Goal: Task Accomplishment & Management: Manage account settings

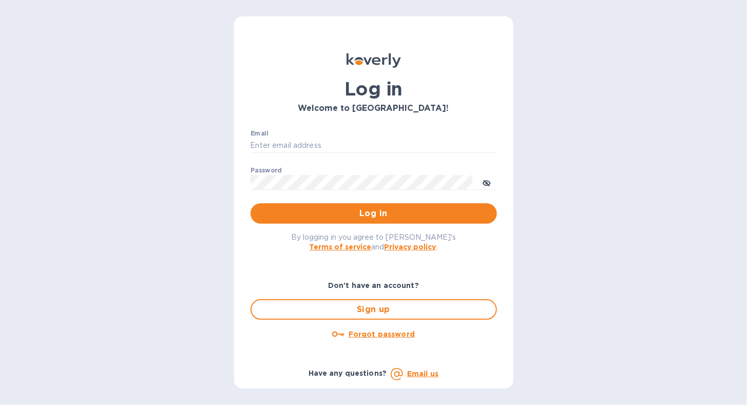
type input "[EMAIL_ADDRESS][DOMAIN_NAME]"
click at [265, 201] on p "​" at bounding box center [374, 198] width 247 height 12
click at [261, 221] on button "Log in" at bounding box center [374, 213] width 247 height 21
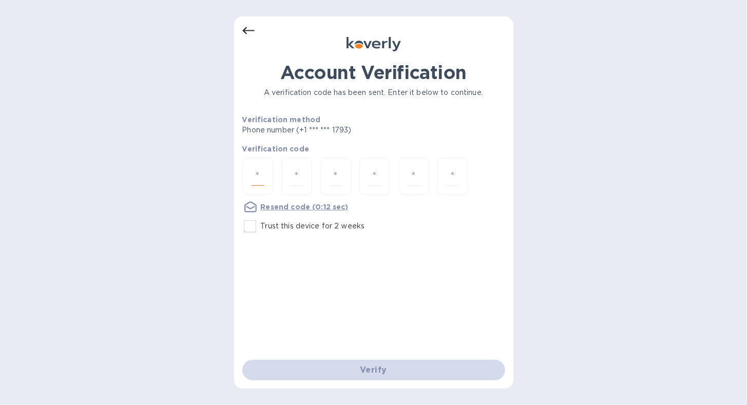
click at [255, 167] on input "number" at bounding box center [257, 176] width 13 height 19
type input "4"
type input "5"
type input "9"
type input "0"
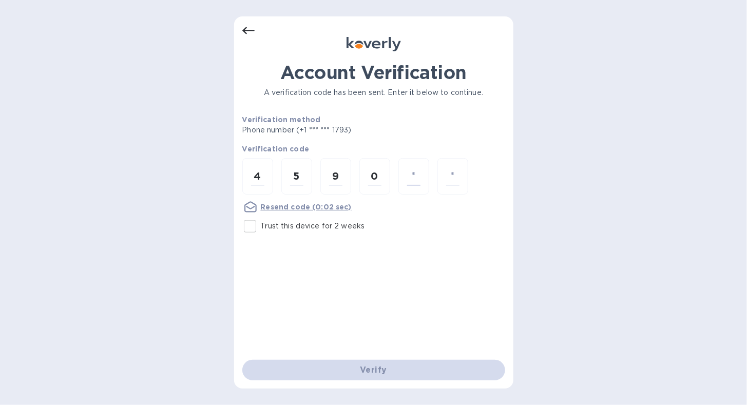
type input "0"
type input "4"
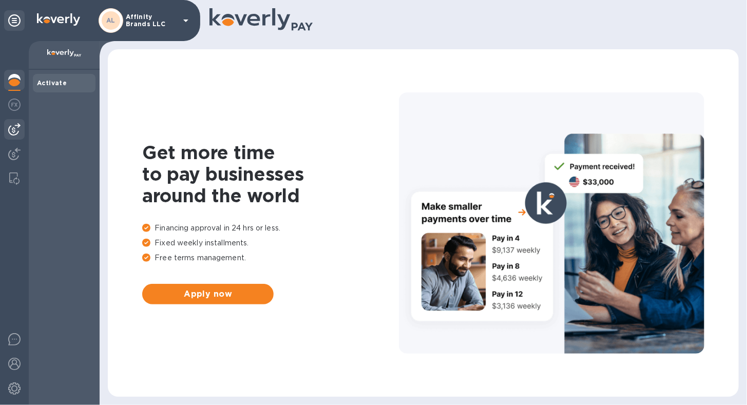
click at [12, 125] on img at bounding box center [14, 129] width 12 height 12
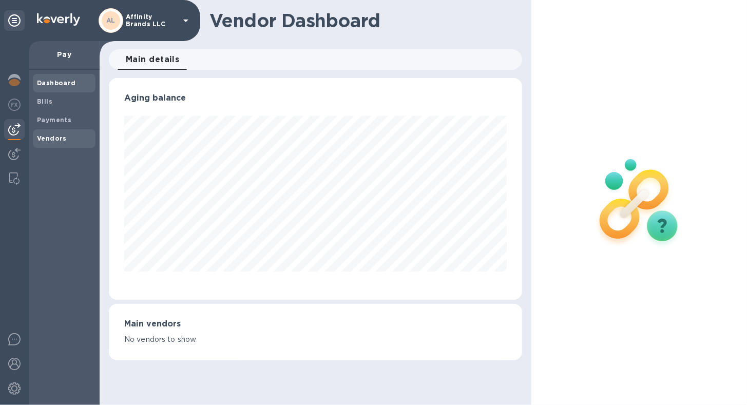
scroll to position [513501, 513313]
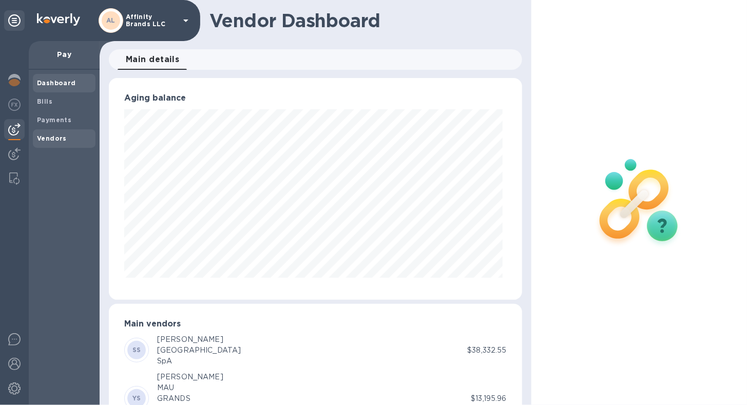
click at [44, 137] on b "Vendors" at bounding box center [52, 139] width 30 height 8
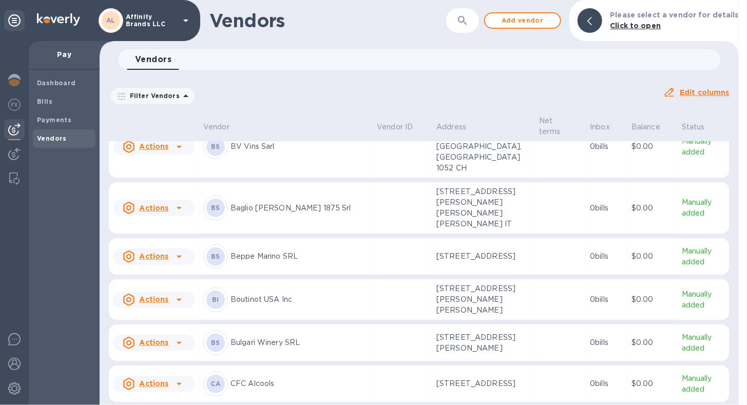
scroll to position [205, 0]
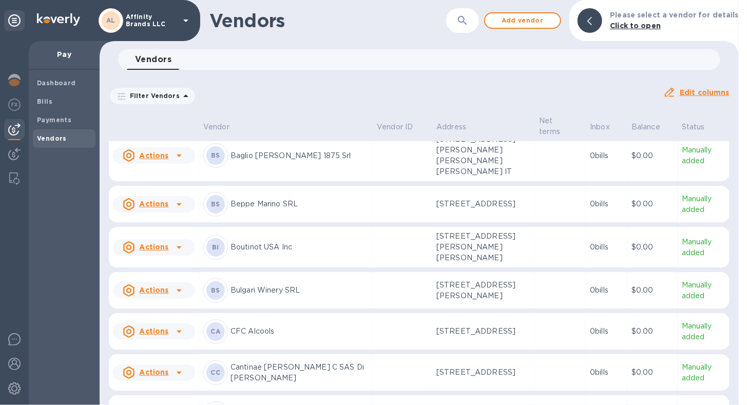
click at [253, 285] on p "Bulgari Winery SRL" at bounding box center [300, 290] width 138 height 11
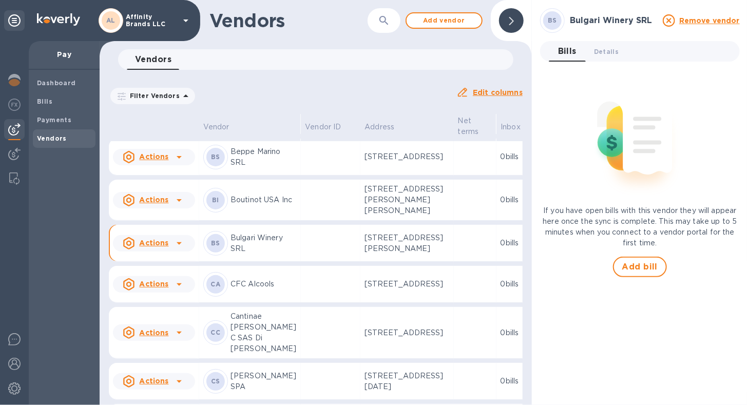
click at [260, 254] on p "Bulgari Winery SRL" at bounding box center [264, 244] width 66 height 22
click at [46, 108] on div "Bills" at bounding box center [64, 101] width 63 height 18
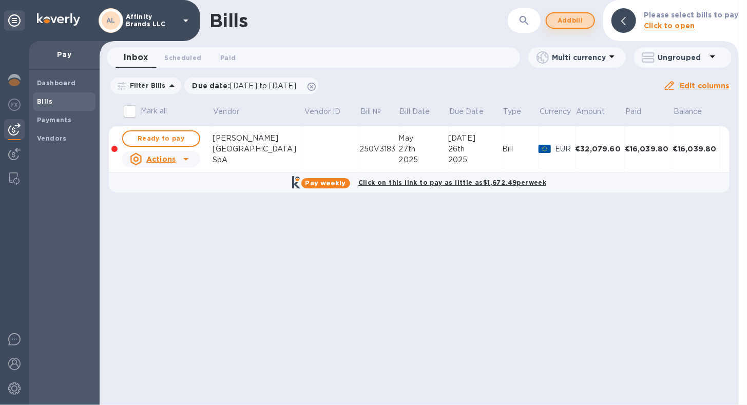
click at [570, 23] on span "Add bill" at bounding box center [570, 20] width 31 height 12
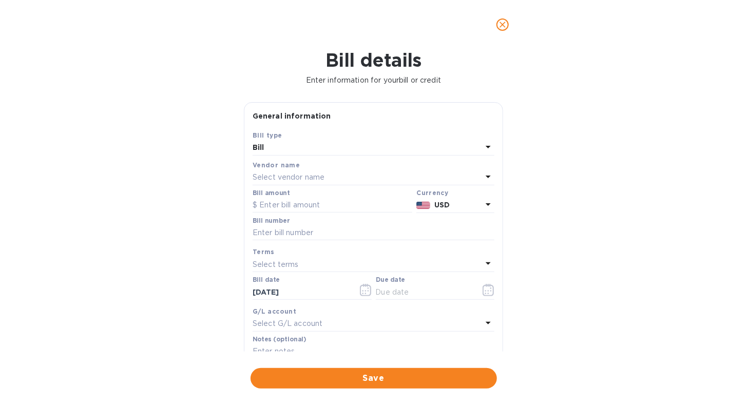
click at [482, 181] on icon at bounding box center [488, 177] width 12 height 12
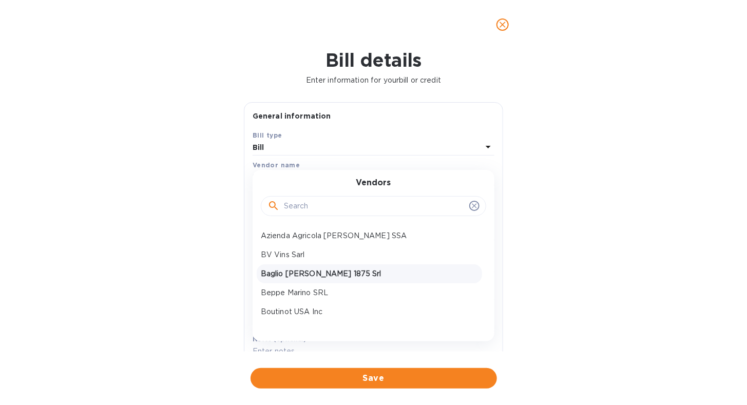
scroll to position [103, 0]
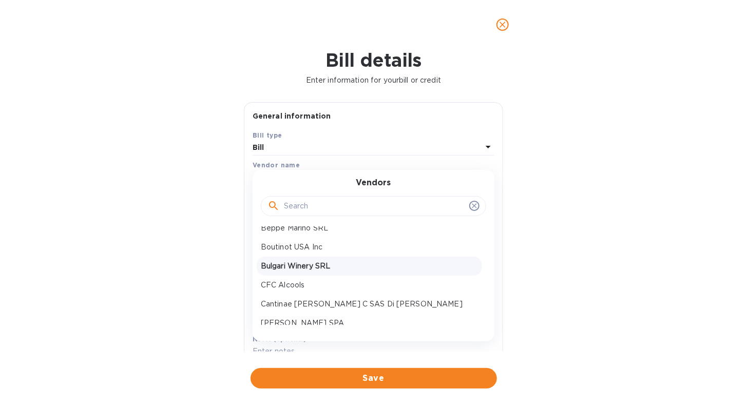
click at [313, 264] on p "Bulgari Winery SRL" at bounding box center [369, 266] width 217 height 11
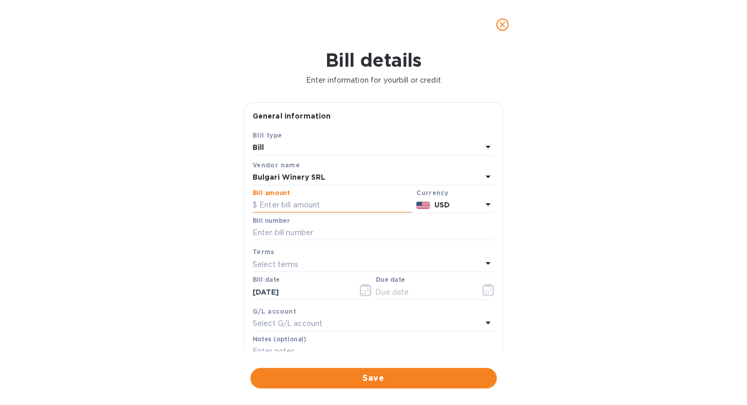
click at [294, 207] on input "text" at bounding box center [333, 205] width 160 height 15
type input "2,726.00"
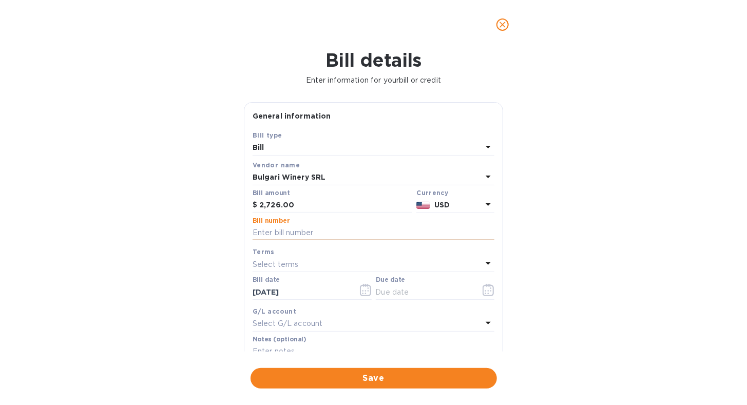
click at [270, 234] on input "text" at bounding box center [374, 233] width 242 height 15
type input "01/25 dated [DATE]"
click at [486, 263] on icon at bounding box center [488, 264] width 5 height 3
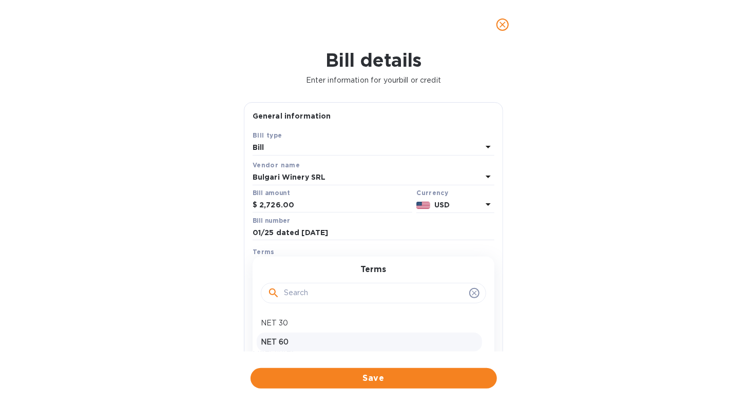
click at [375, 339] on p "NET 60" at bounding box center [369, 342] width 217 height 11
type input "[DATE]"
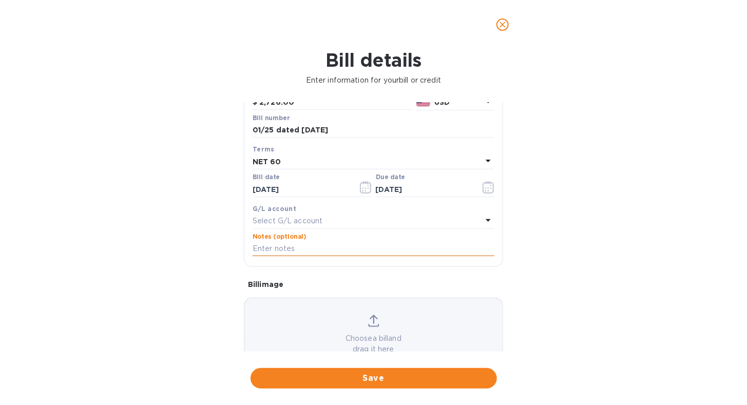
click at [291, 244] on input "text" at bounding box center [374, 248] width 242 height 15
type input "Affinity Brands - Invoice 01/25 dated [DATE] - Trademark Usage Right"
click at [382, 381] on span "Save" at bounding box center [374, 378] width 230 height 12
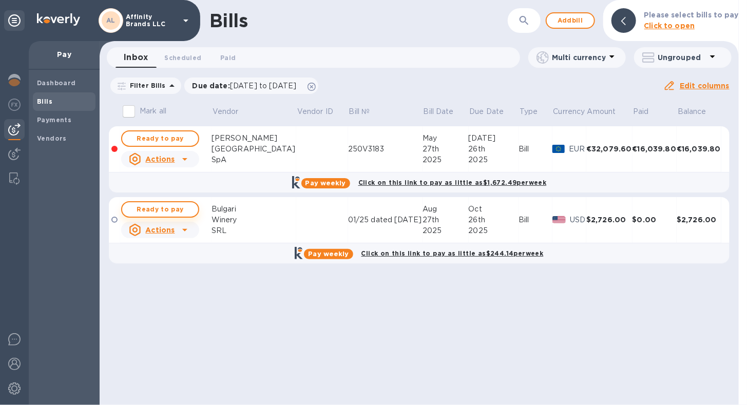
click at [151, 212] on span "Ready to pay" at bounding box center [160, 209] width 60 height 12
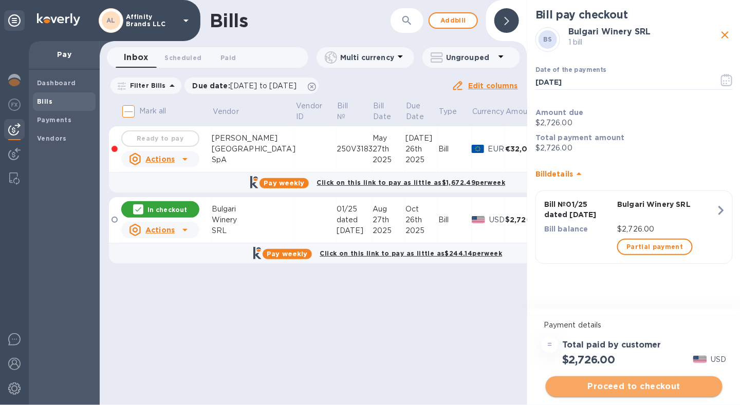
click at [644, 389] on span "Proceed to checkout" at bounding box center [634, 387] width 160 height 12
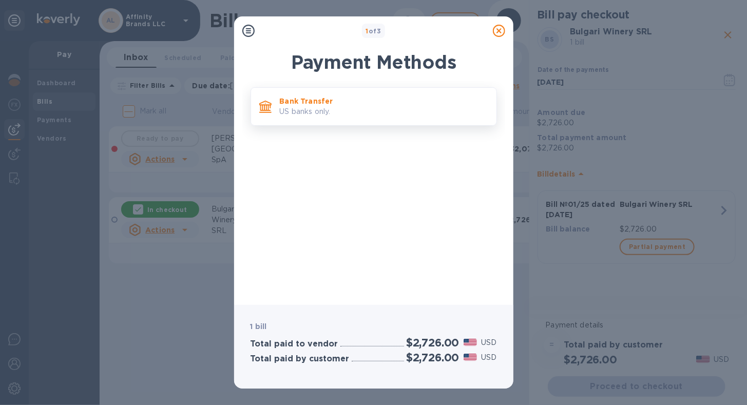
click at [361, 101] on p "Bank Transfer" at bounding box center [384, 101] width 209 height 10
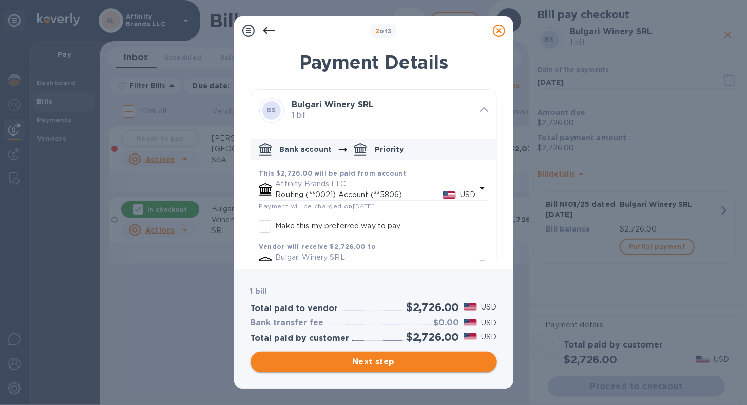
click at [416, 358] on span "Next step" at bounding box center [374, 362] width 230 height 12
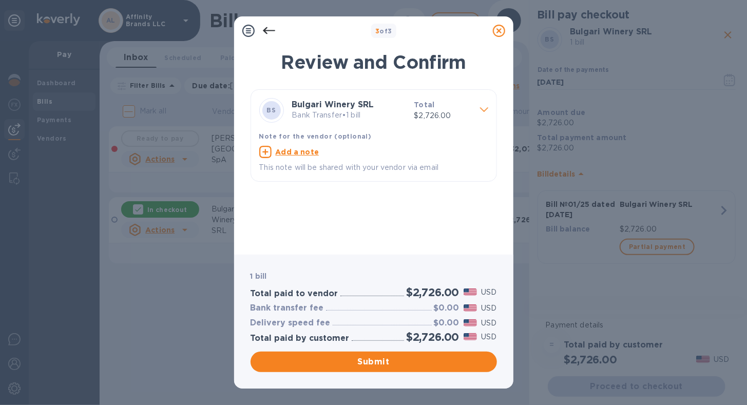
click at [346, 118] on p "Bank Transfer • 1 bill" at bounding box center [349, 115] width 114 height 11
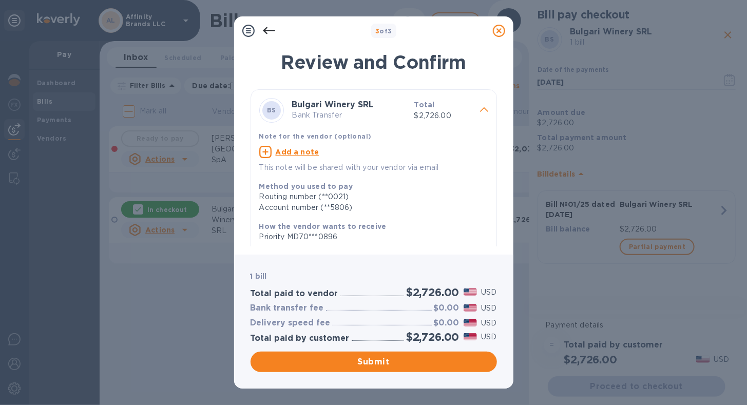
click at [295, 373] on div "Submit" at bounding box center [374, 362] width 251 height 25
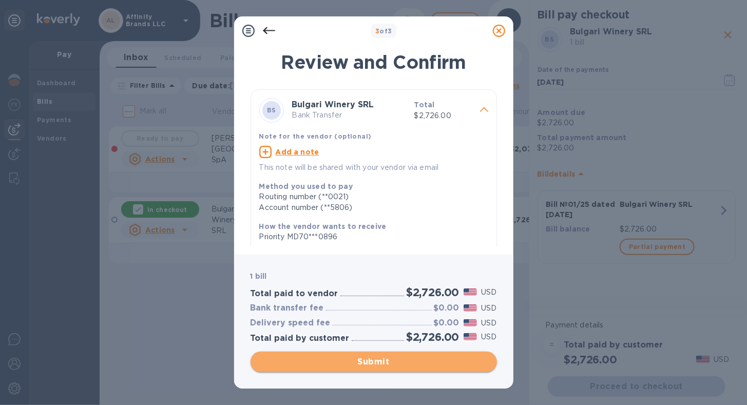
click at [296, 364] on span "Submit" at bounding box center [374, 362] width 230 height 12
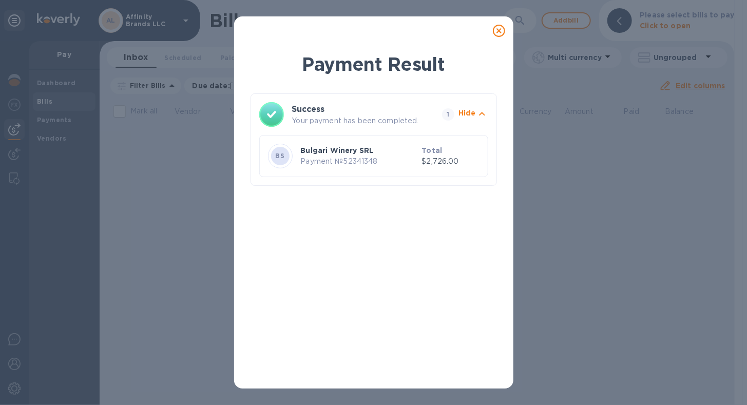
click at [497, 32] on icon at bounding box center [499, 31] width 12 height 12
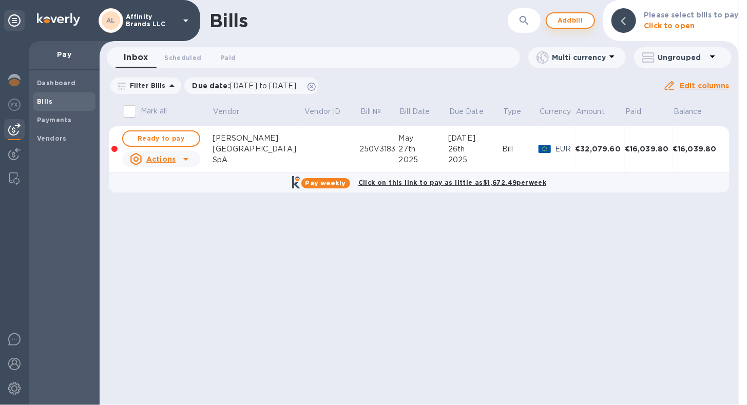
click at [578, 21] on span "Add bill" at bounding box center [570, 20] width 31 height 12
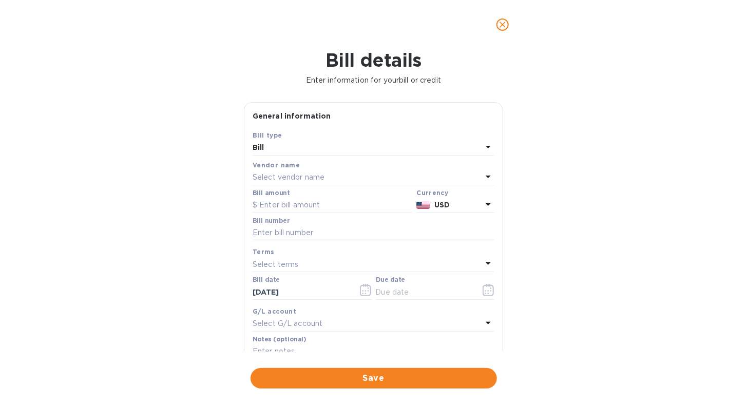
click at [486, 176] on icon at bounding box center [488, 177] width 5 height 3
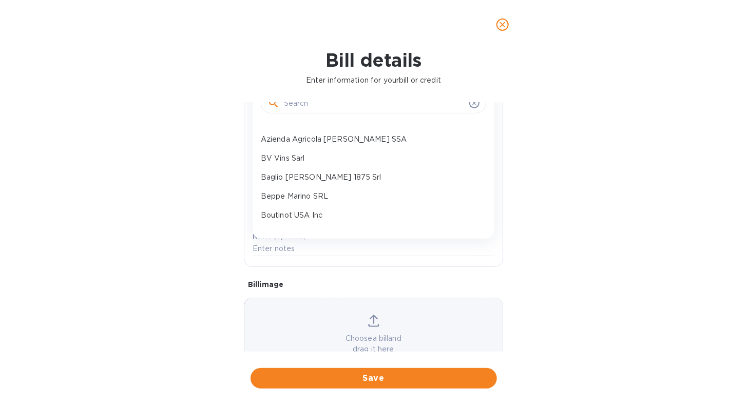
scroll to position [51, 0]
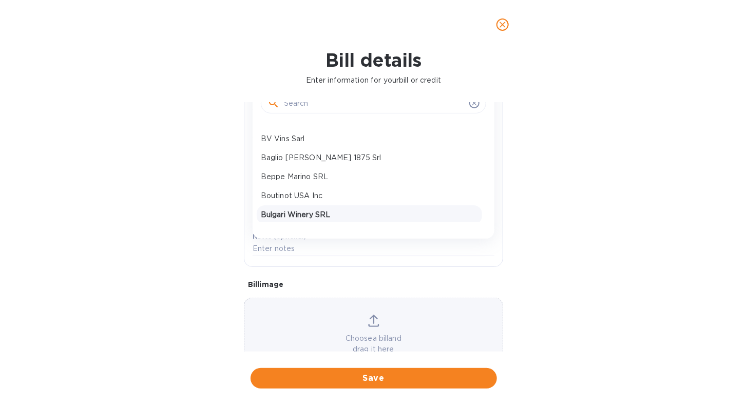
click at [343, 213] on p "Bulgari Winery SRL" at bounding box center [369, 215] width 217 height 11
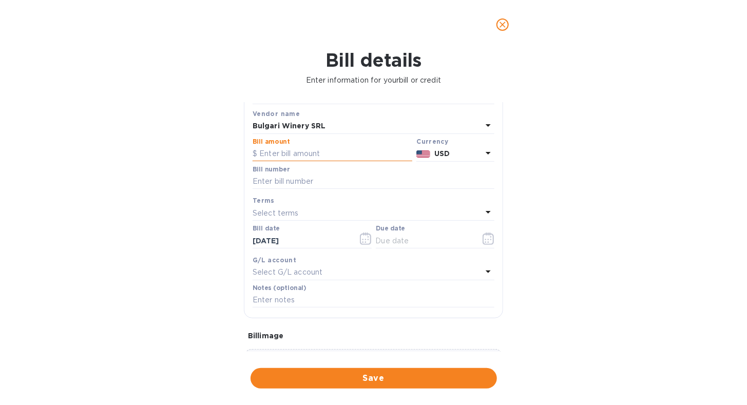
click at [305, 154] on input "text" at bounding box center [333, 153] width 160 height 15
type input "3,240.00"
click at [366, 182] on input "text" at bounding box center [374, 181] width 242 height 15
click at [308, 183] on input "text" at bounding box center [374, 181] width 242 height 15
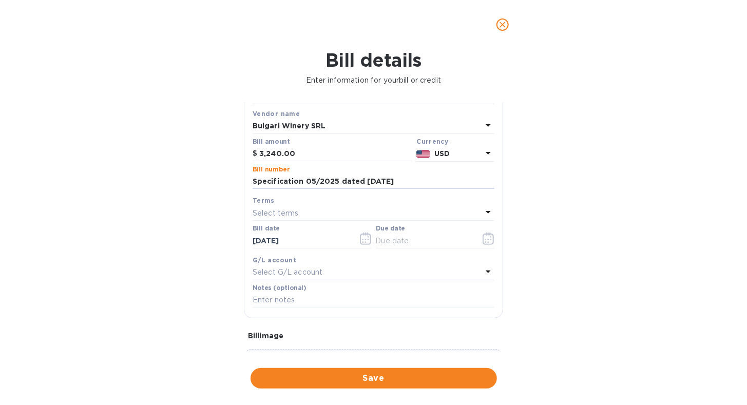
type input "Specification 05/2025 dated [DATE]"
click at [484, 215] on icon at bounding box center [488, 212] width 12 height 12
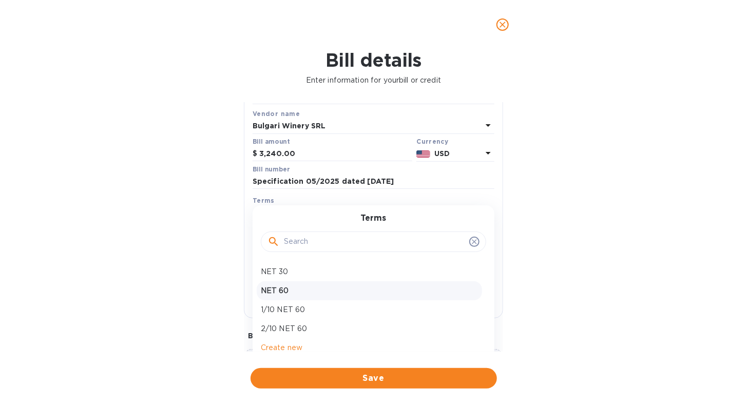
click at [397, 291] on p "NET 60" at bounding box center [369, 291] width 217 height 11
type input "[DATE]"
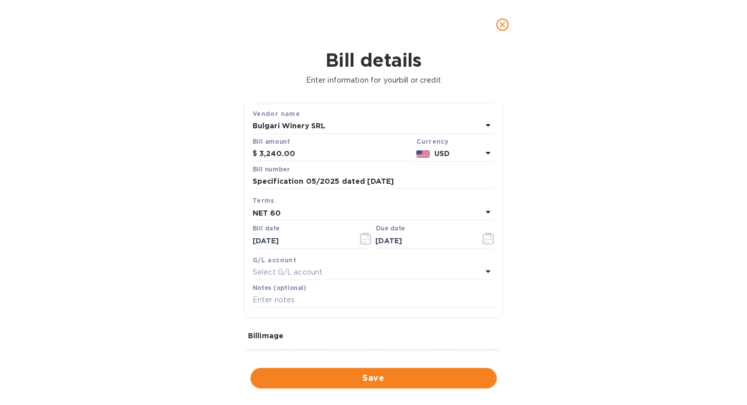
click at [336, 269] on div "Select G/L account" at bounding box center [368, 273] width 230 height 14
click at [532, 273] on div "Bill details Enter information for your bill or credit General information Save…" at bounding box center [373, 227] width 747 height 356
click at [418, 301] on input "text" at bounding box center [374, 300] width 242 height 15
click at [253, 302] on input "Specification 05/2025 dated [DATE]" at bounding box center [374, 300] width 242 height 15
type input "Affinity Brands - Specification 05/2025 dated [DATE]"
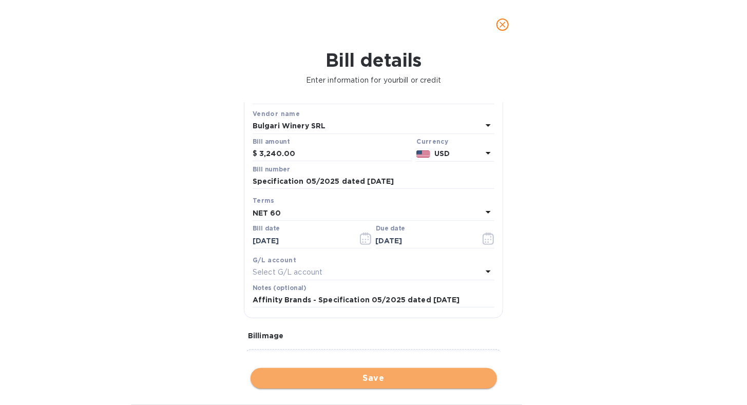
click at [356, 378] on span "Save" at bounding box center [374, 378] width 230 height 12
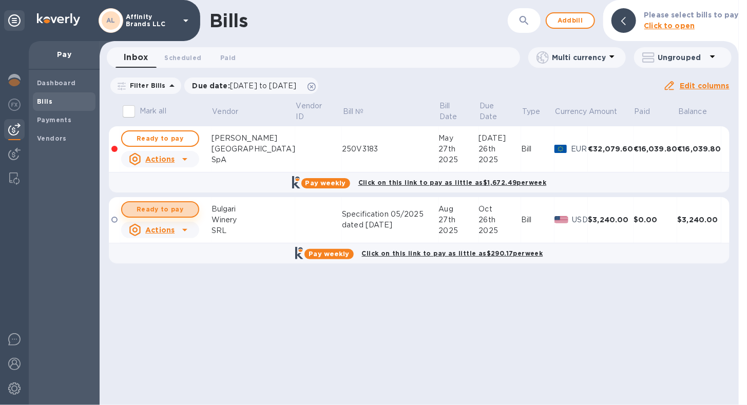
click at [173, 215] on span "Ready to pay" at bounding box center [160, 209] width 60 height 12
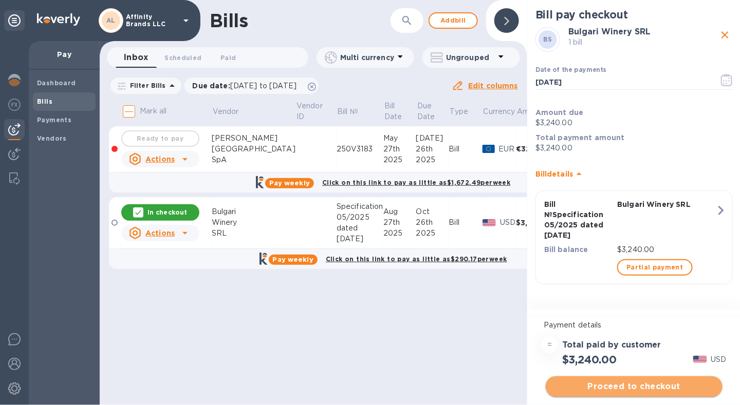
click at [623, 387] on span "Proceed to checkout" at bounding box center [634, 387] width 160 height 12
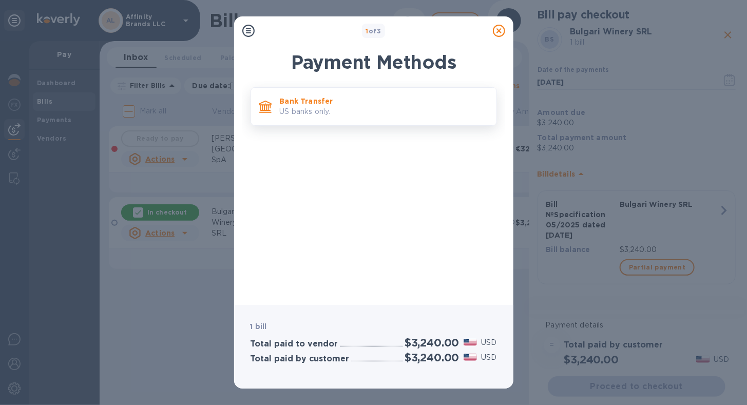
click at [304, 121] on div "Bank Transfer US banks only." at bounding box center [374, 106] width 247 height 39
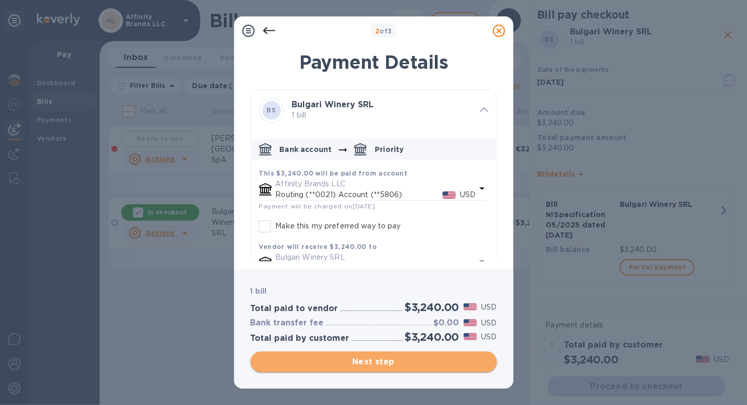
click at [355, 357] on span "Next step" at bounding box center [374, 362] width 230 height 12
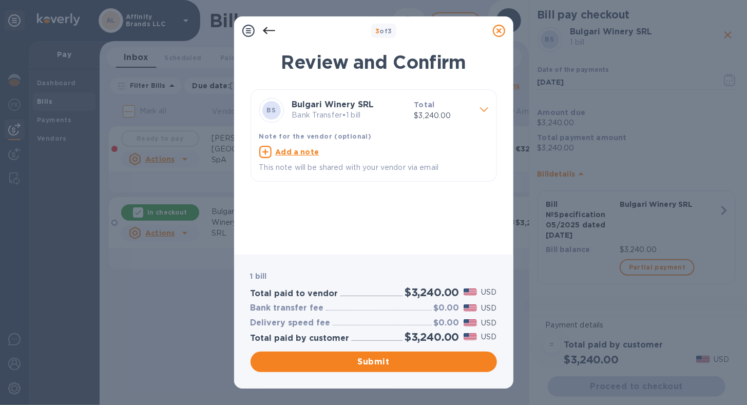
click at [363, 120] on p "Bank Transfer • 1 bill" at bounding box center [349, 115] width 114 height 11
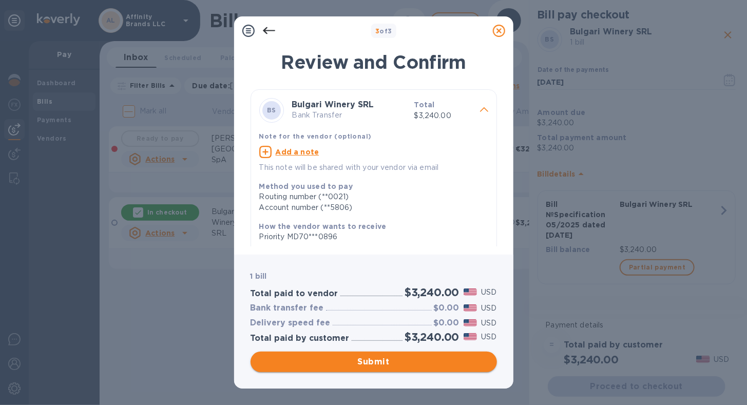
click at [301, 366] on span "Submit" at bounding box center [374, 362] width 230 height 12
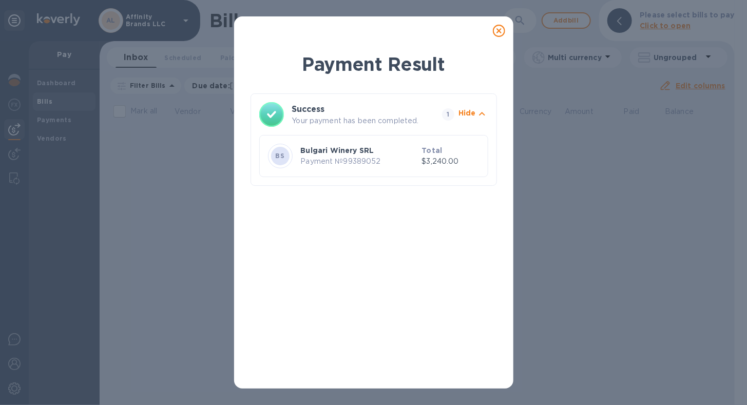
click at [498, 34] on icon at bounding box center [499, 31] width 12 height 12
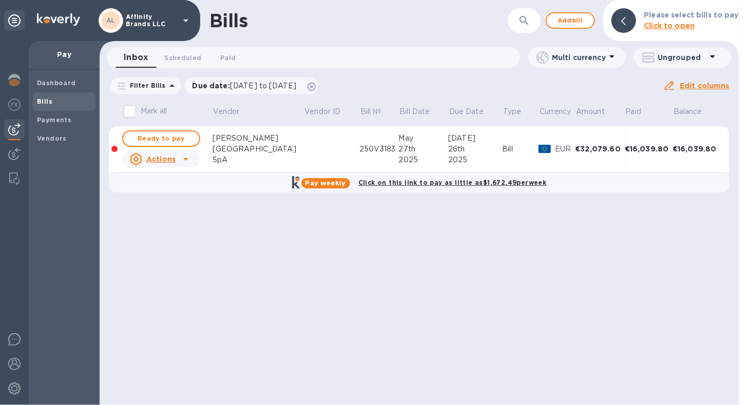
click at [52, 104] on span "Bills" at bounding box center [64, 102] width 54 height 10
click at [571, 25] on span "Add bill" at bounding box center [570, 20] width 31 height 12
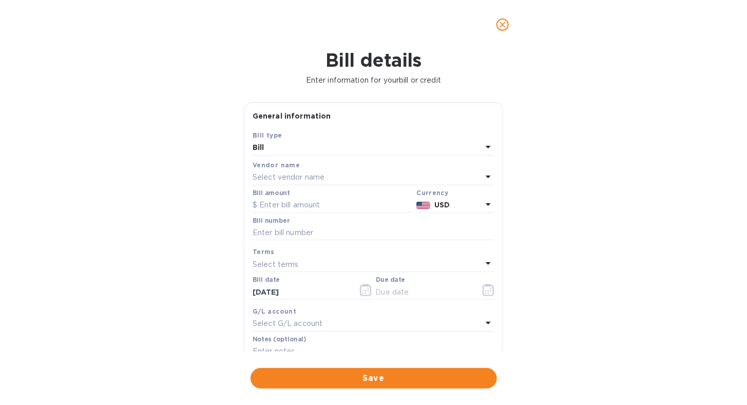
click at [482, 166] on div "Vendor name" at bounding box center [374, 165] width 242 height 11
click at [486, 174] on icon at bounding box center [488, 177] width 12 height 12
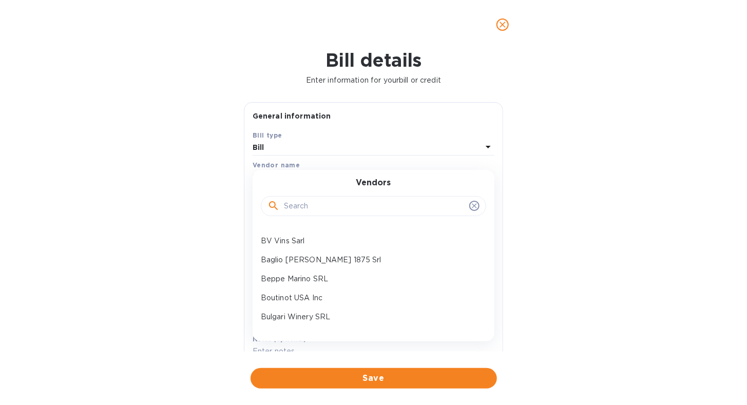
scroll to position [103, 0]
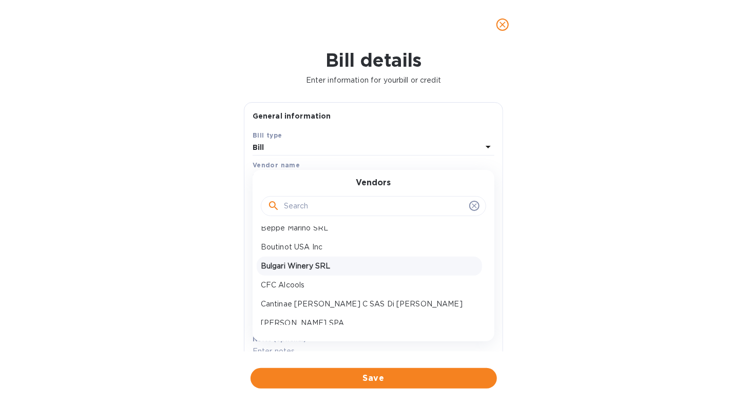
click at [328, 267] on p "Bulgari Winery SRL" at bounding box center [369, 266] width 217 height 11
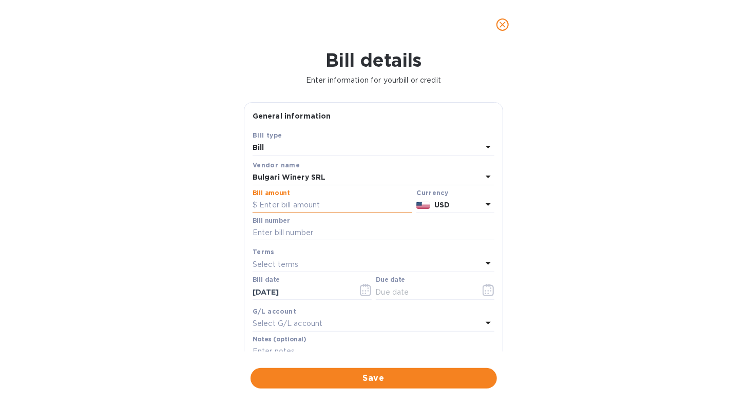
click at [309, 203] on input "text" at bounding box center [333, 205] width 160 height 15
type input "3,859.20"
click at [297, 236] on input "text" at bounding box center [374, 233] width 242 height 15
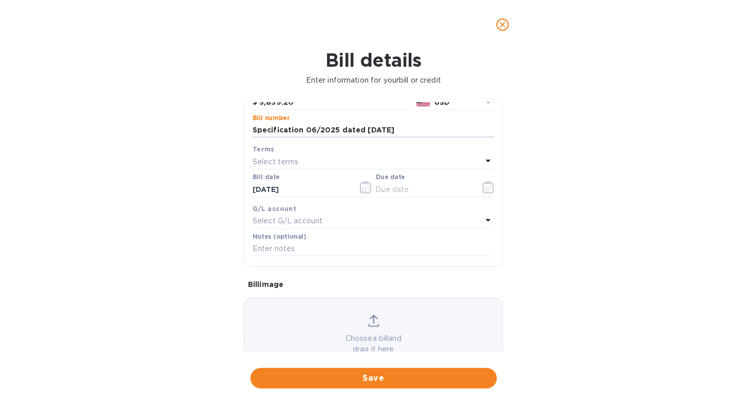
type input "Specification 06/2025 dated [DATE]"
click at [290, 163] on p "Select terms" at bounding box center [276, 162] width 46 height 11
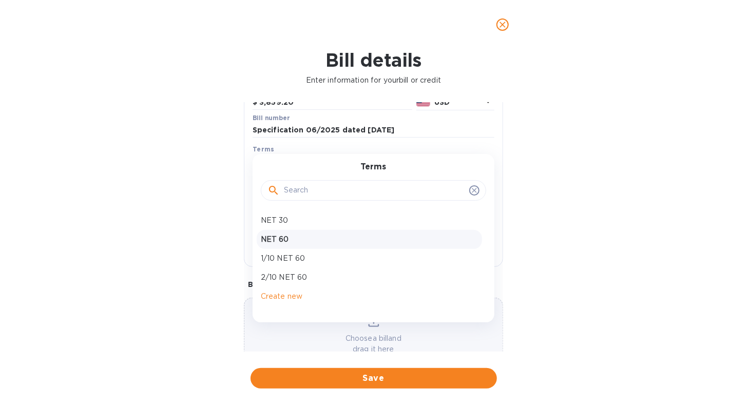
click at [307, 244] on p "NET 60" at bounding box center [369, 239] width 217 height 11
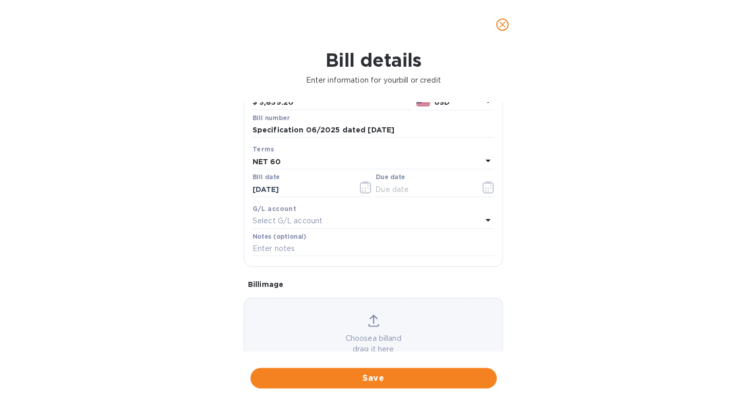
type input "[DATE]"
drag, startPoint x: 306, startPoint y: 249, endPoint x: 314, endPoint y: 248, distance: 7.7
click at [306, 249] on input "text" at bounding box center [374, 248] width 242 height 15
type input "Affinity Brands - Specification 06/2025 dated [DATE]"
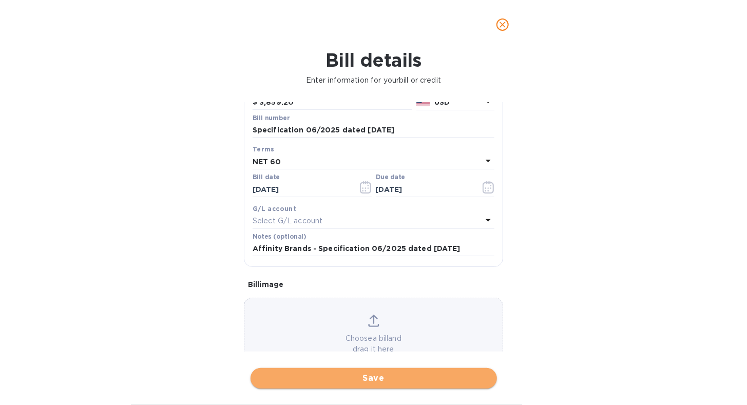
click at [355, 379] on span "Save" at bounding box center [374, 378] width 230 height 12
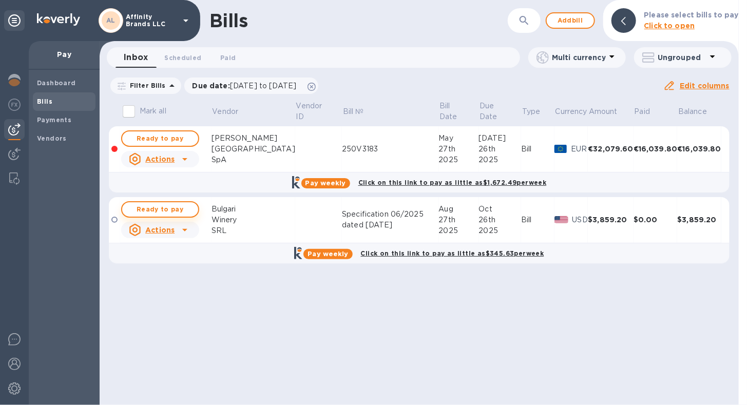
click at [181, 209] on span "Ready to pay" at bounding box center [160, 209] width 60 height 12
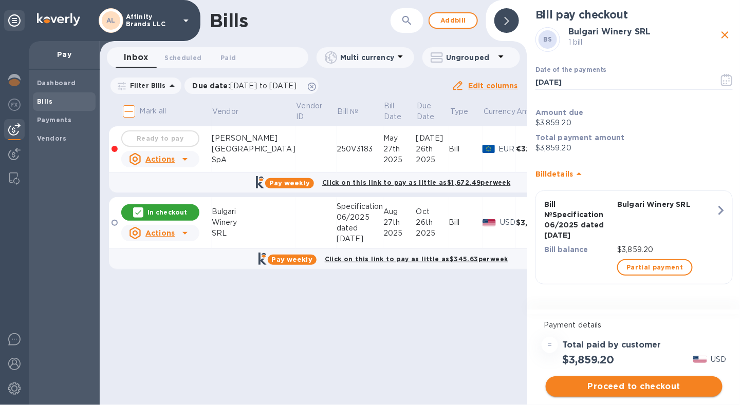
click at [594, 387] on span "Proceed to checkout" at bounding box center [634, 387] width 160 height 12
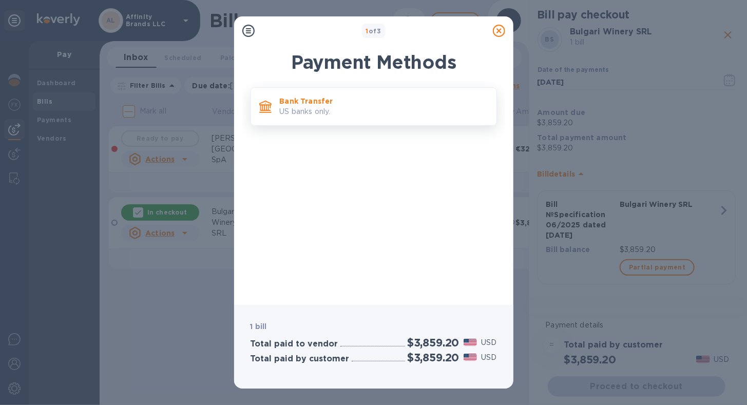
click at [344, 119] on div "Bank Transfer US banks only." at bounding box center [384, 106] width 217 height 29
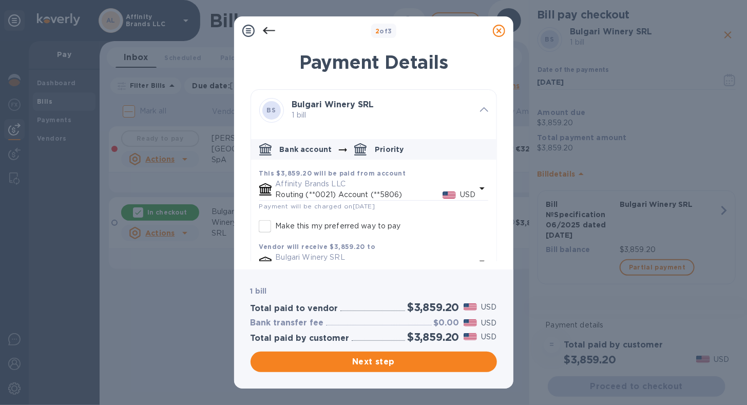
scroll to position [78, 0]
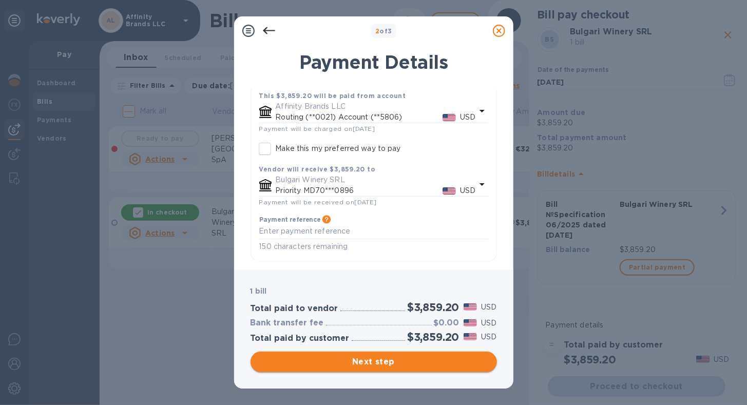
click at [334, 367] on span "Next step" at bounding box center [374, 362] width 230 height 12
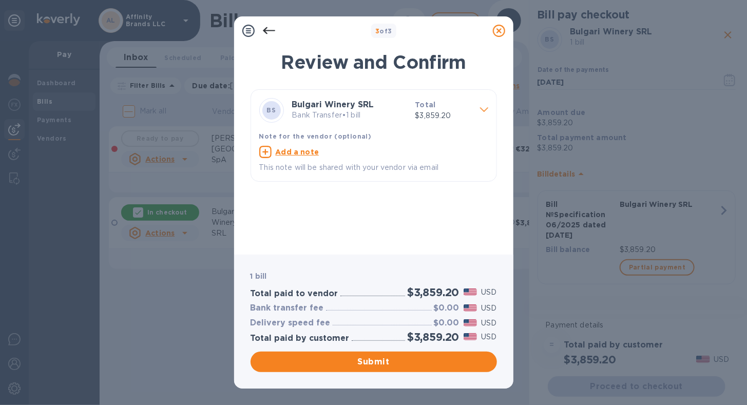
click at [368, 117] on p "Bank Transfer • 1 bill" at bounding box center [349, 115] width 115 height 11
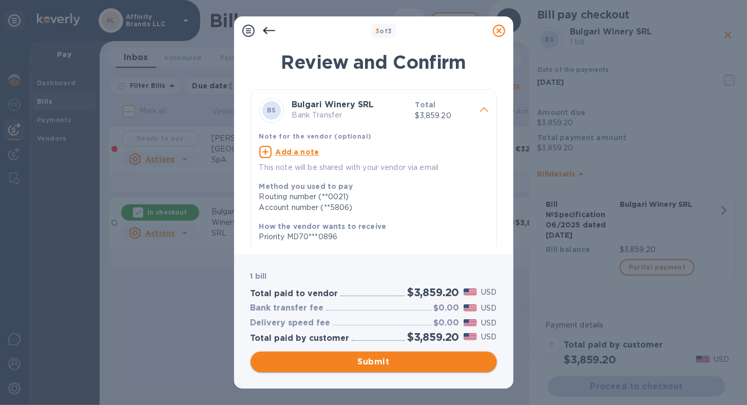
click at [315, 362] on span "Submit" at bounding box center [374, 362] width 230 height 12
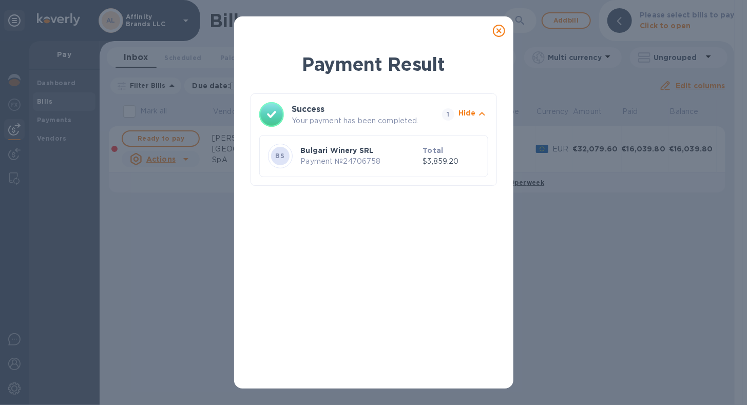
click at [500, 28] on icon at bounding box center [499, 31] width 12 height 12
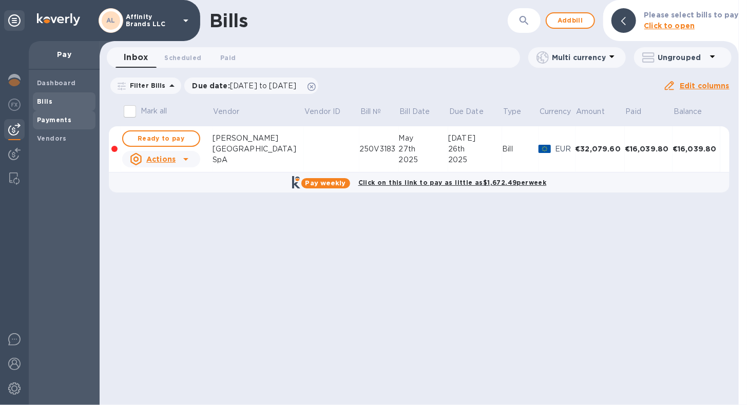
click at [63, 124] on span "Payments" at bounding box center [54, 120] width 34 height 10
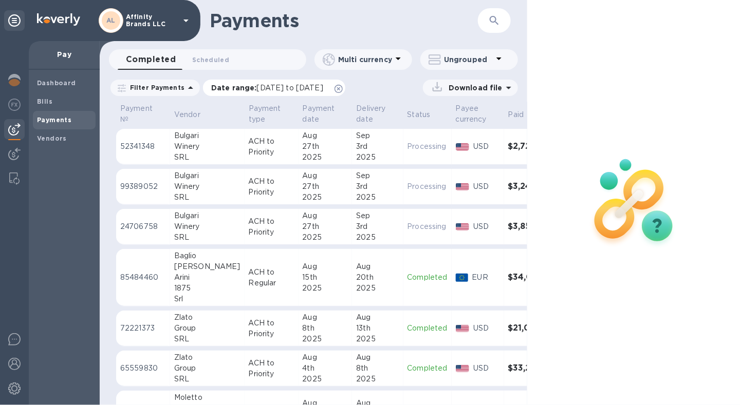
click at [272, 90] on span "[DATE] to [DATE]" at bounding box center [290, 88] width 66 height 8
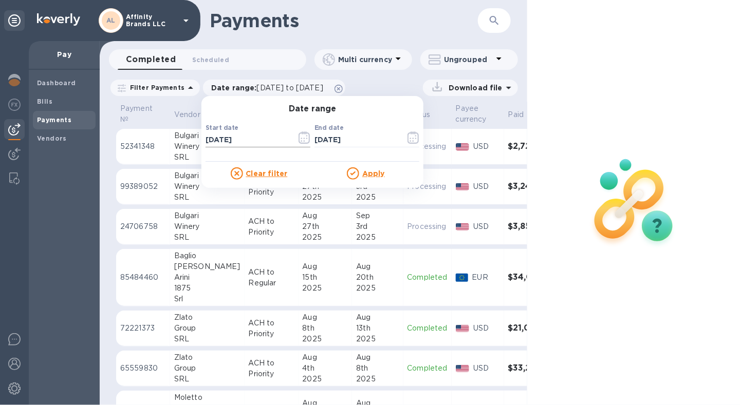
click at [298, 141] on icon "button" at bounding box center [303, 138] width 11 height 12
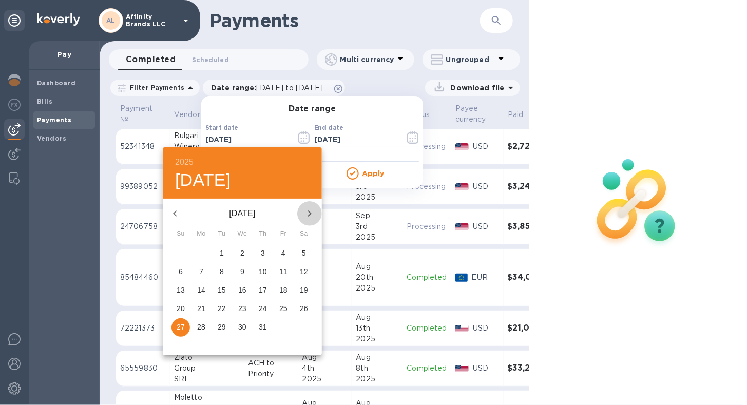
click at [314, 209] on icon "button" at bounding box center [310, 214] width 12 height 12
click at [236, 323] on span "27" at bounding box center [242, 327] width 18 height 10
type input "[DATE]"
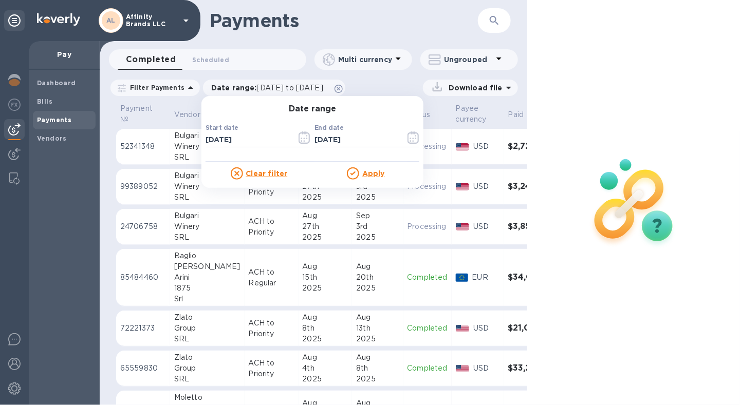
click at [370, 177] on u "Apply" at bounding box center [373, 174] width 23 height 8
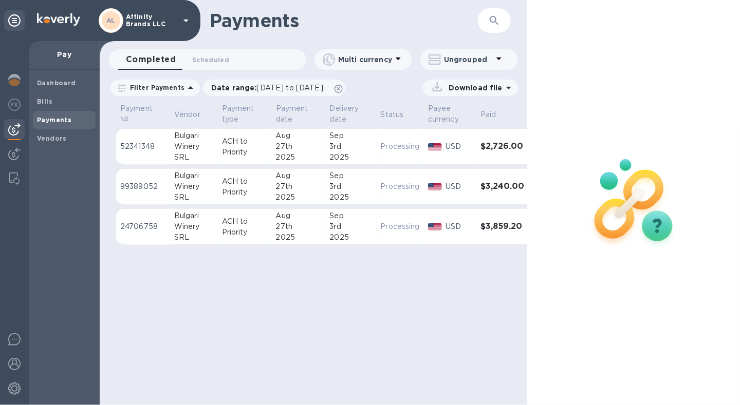
click at [482, 91] on p "Download file" at bounding box center [473, 88] width 58 height 10
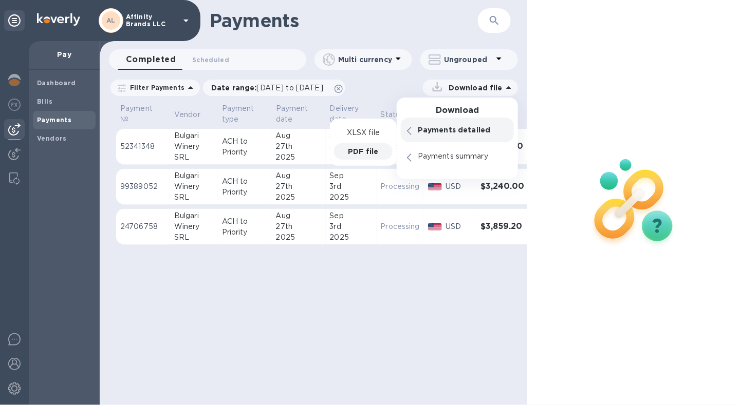
click at [361, 152] on p "PDF file" at bounding box center [363, 151] width 30 height 10
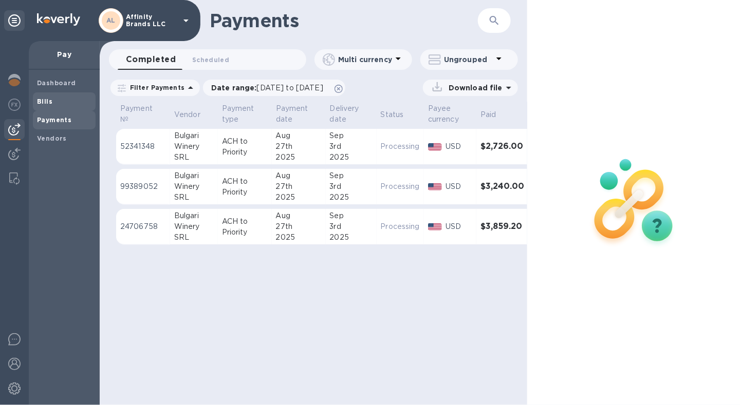
click at [47, 104] on b "Bills" at bounding box center [44, 102] width 15 height 8
